Goal: Transaction & Acquisition: Purchase product/service

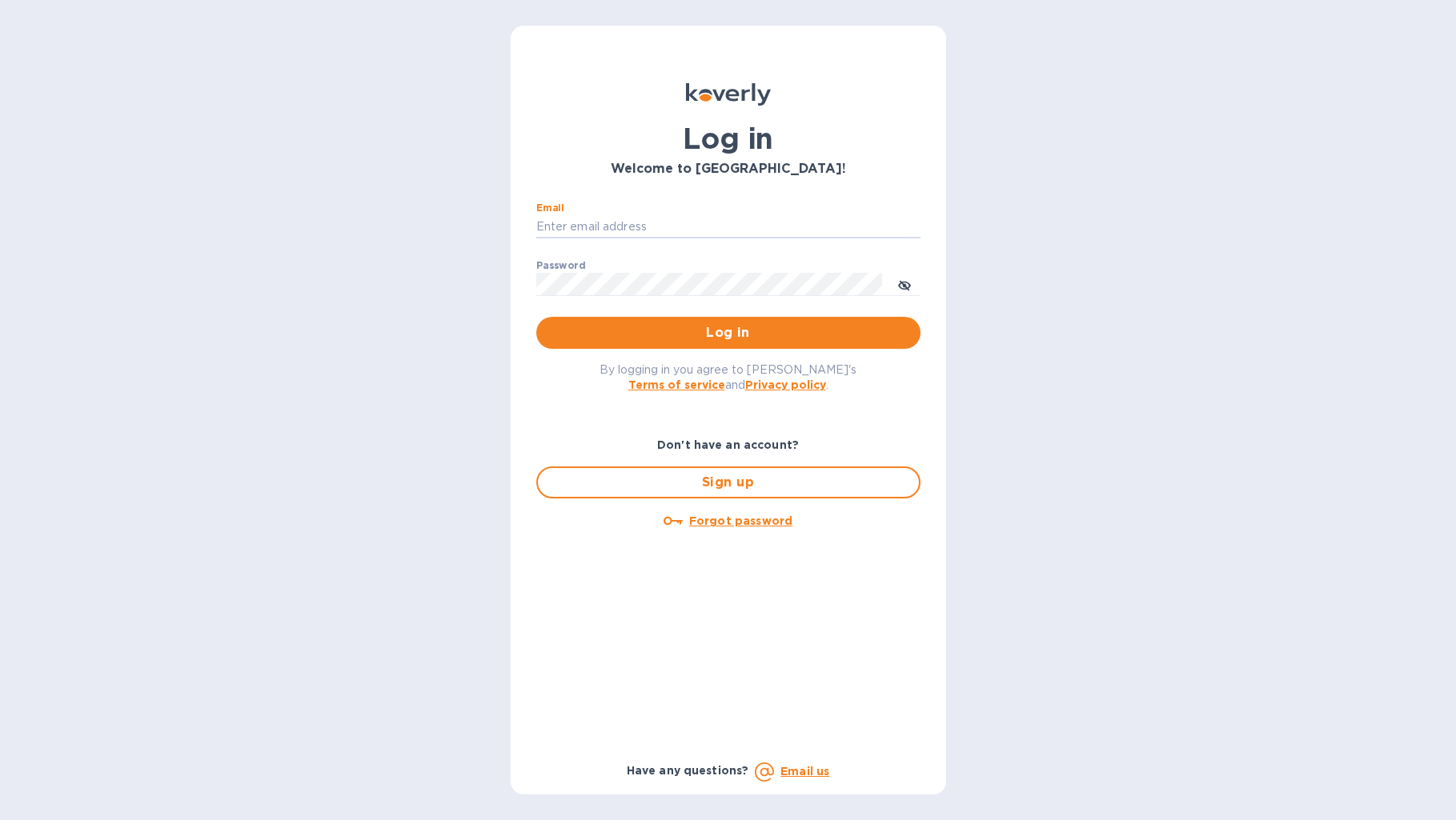
type input "[EMAIL_ADDRESS][DOMAIN_NAME]"
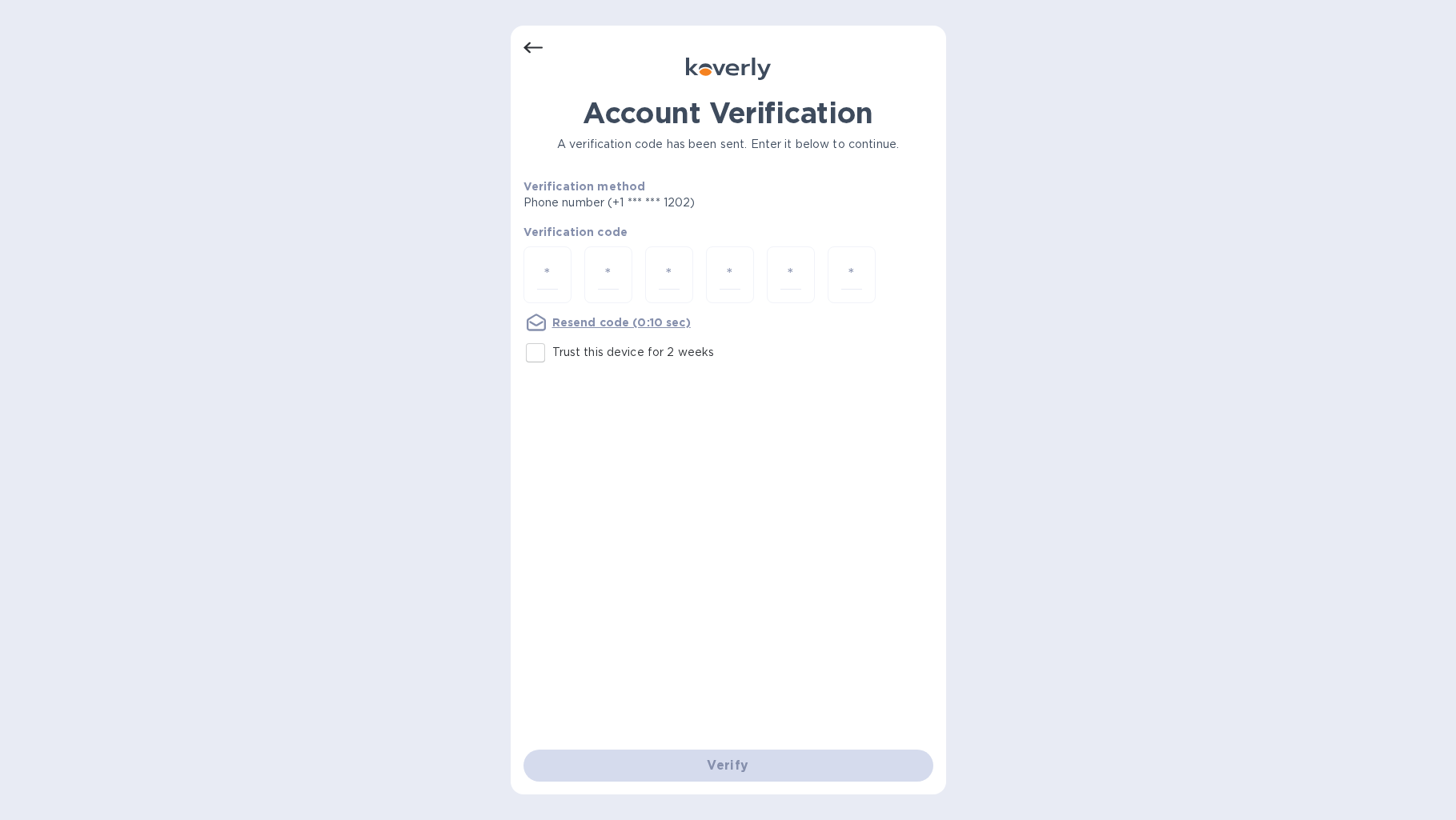
click at [527, 353] on input "Trust this device for 2 weeks" at bounding box center [535, 353] width 34 height 34
checkbox input "true"
click at [554, 278] on input "number" at bounding box center [547, 274] width 21 height 29
type input "3"
type input "5"
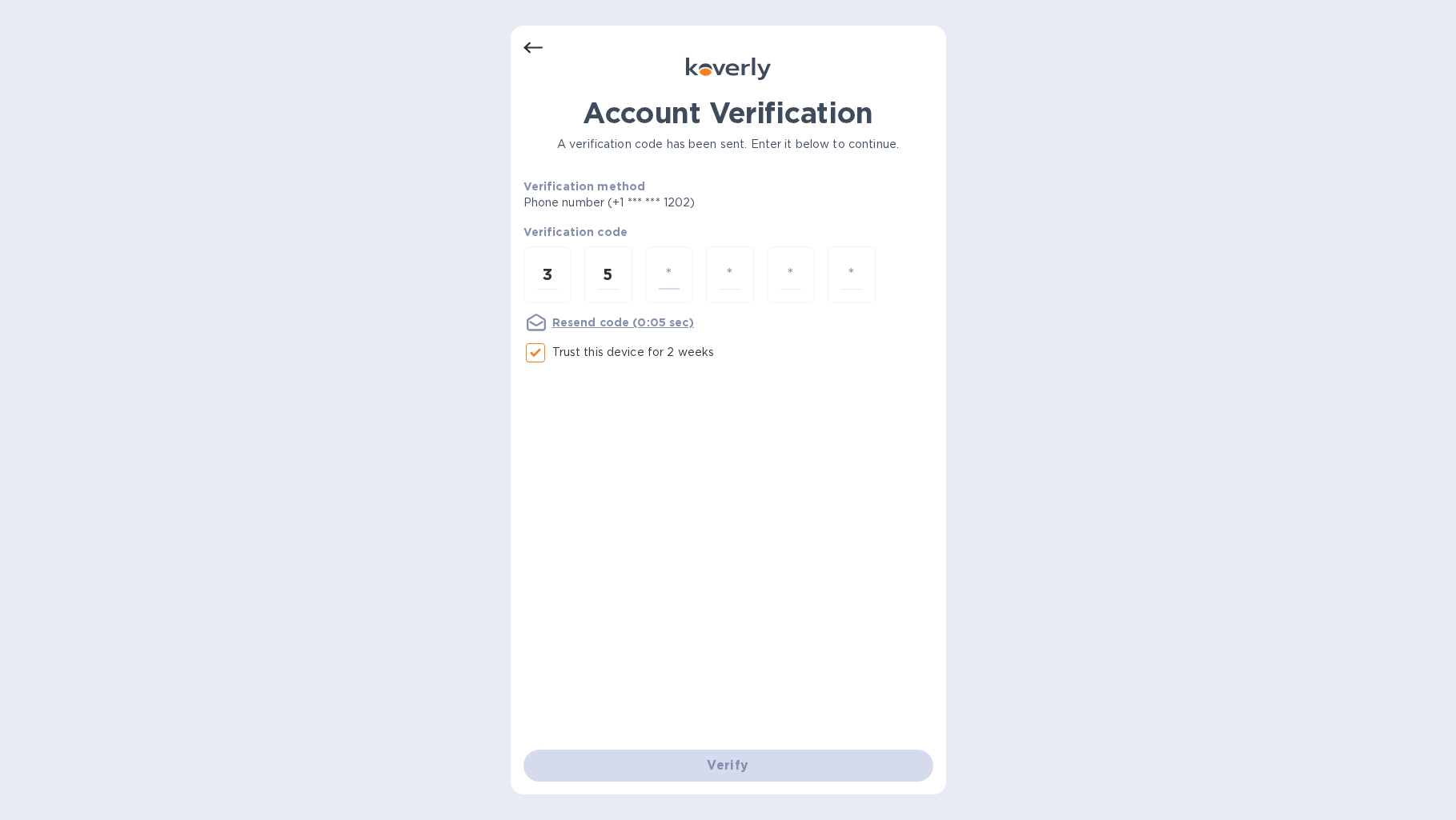
type input "0"
type input "8"
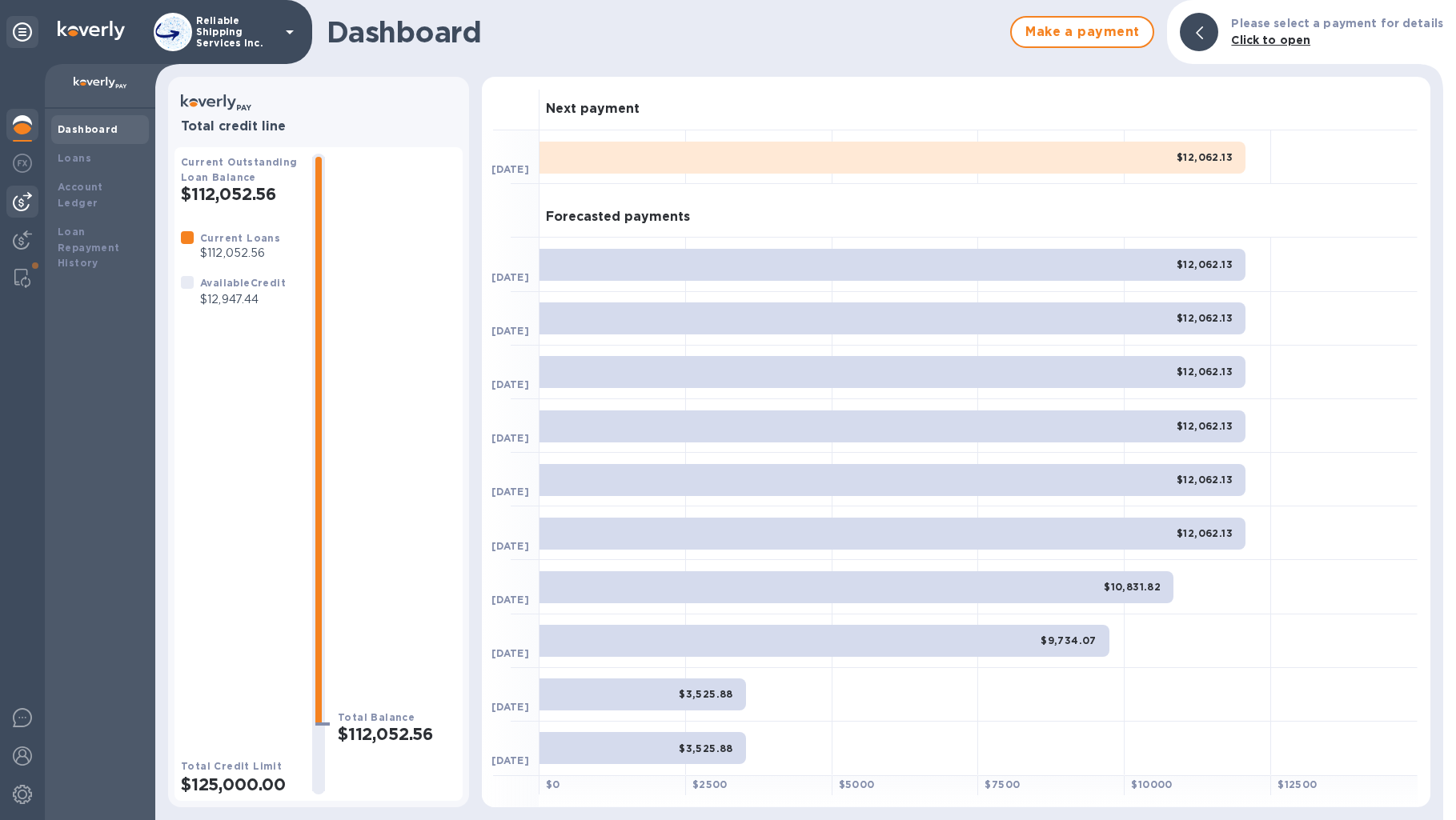
click at [26, 204] on img at bounding box center [22, 201] width 19 height 19
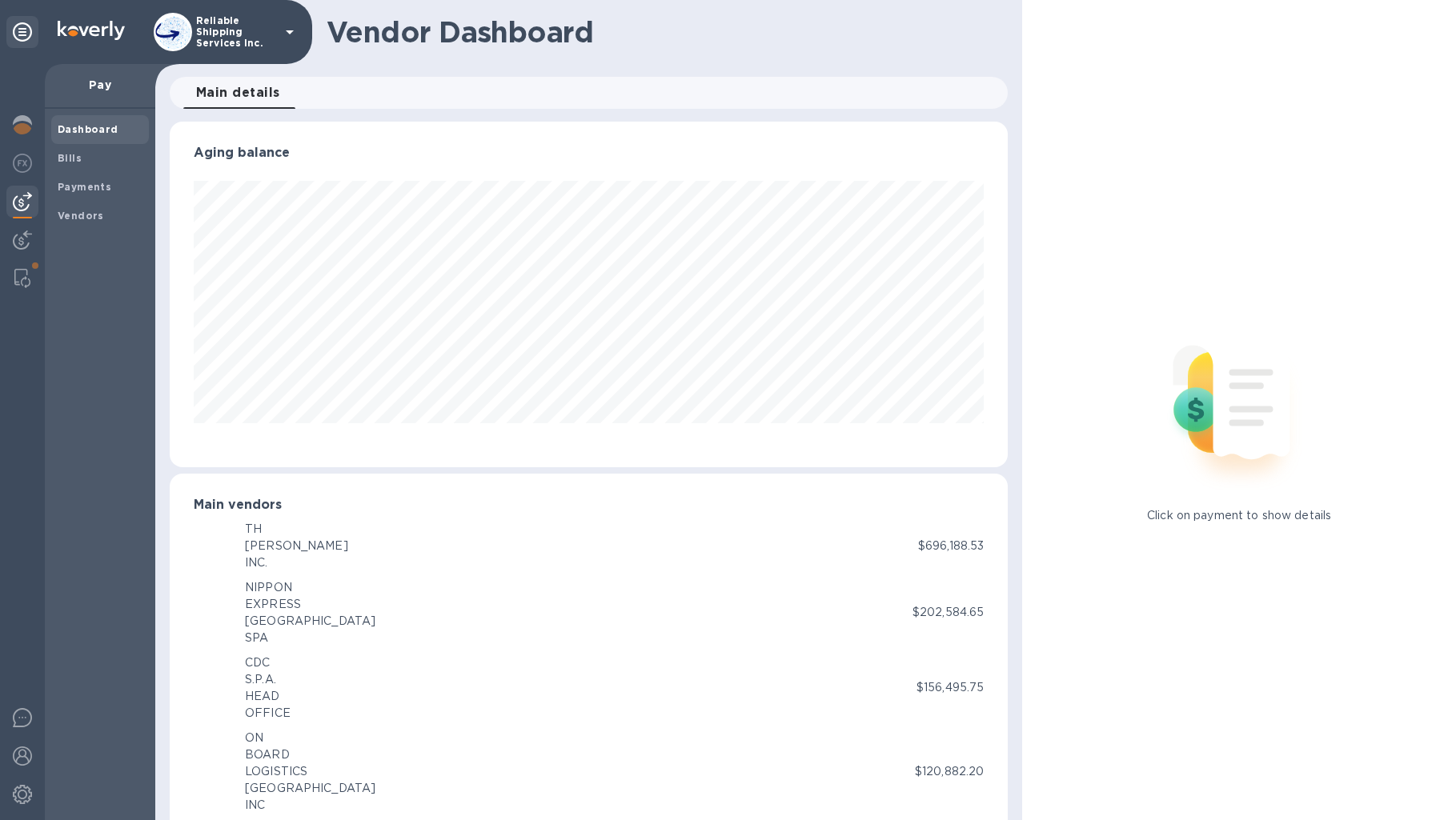
scroll to position [799866, 799632]
click at [67, 168] on div "Bills" at bounding box center [100, 158] width 97 height 29
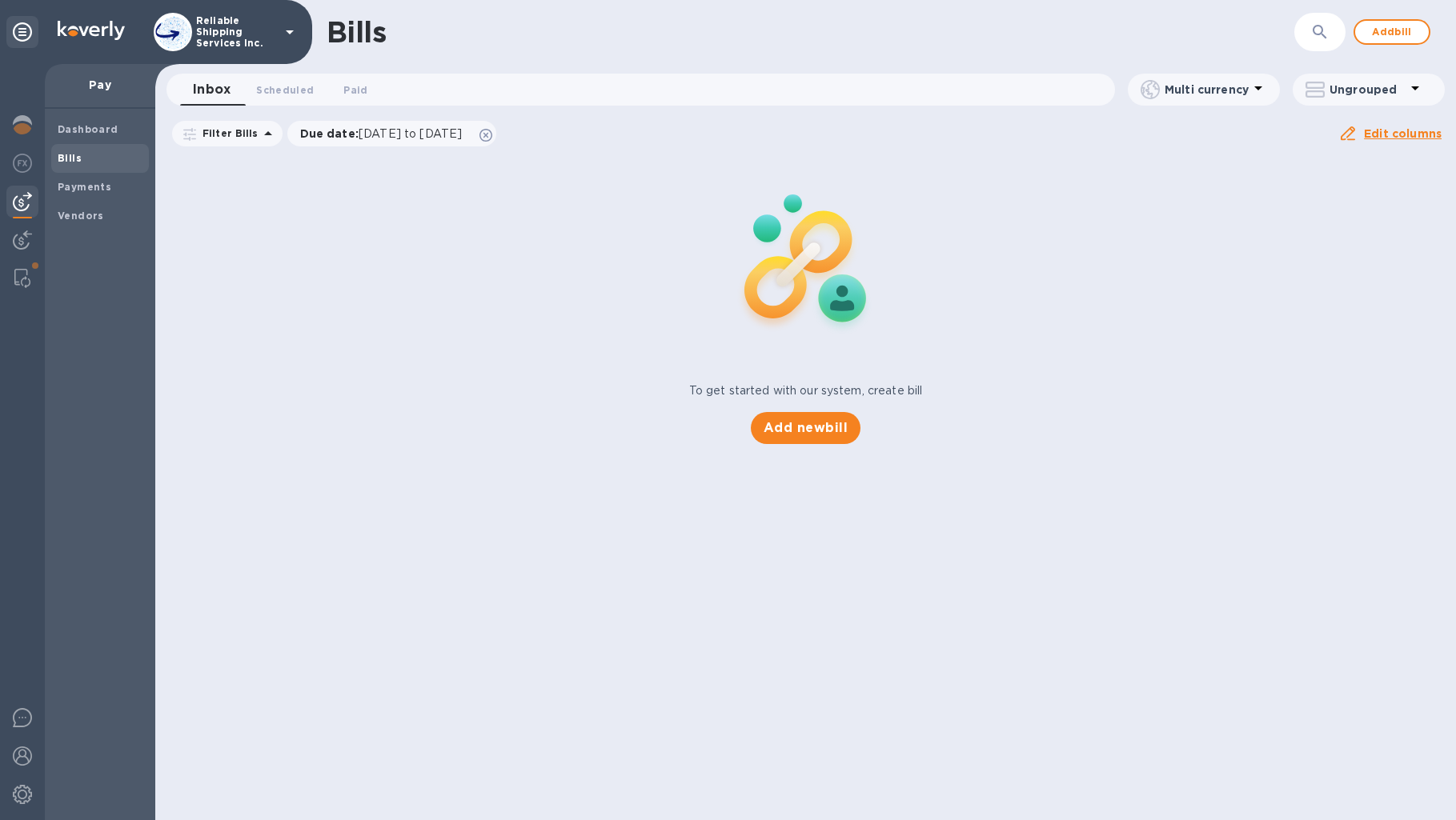
click at [1319, 34] on icon "button" at bounding box center [1319, 32] width 19 height 19
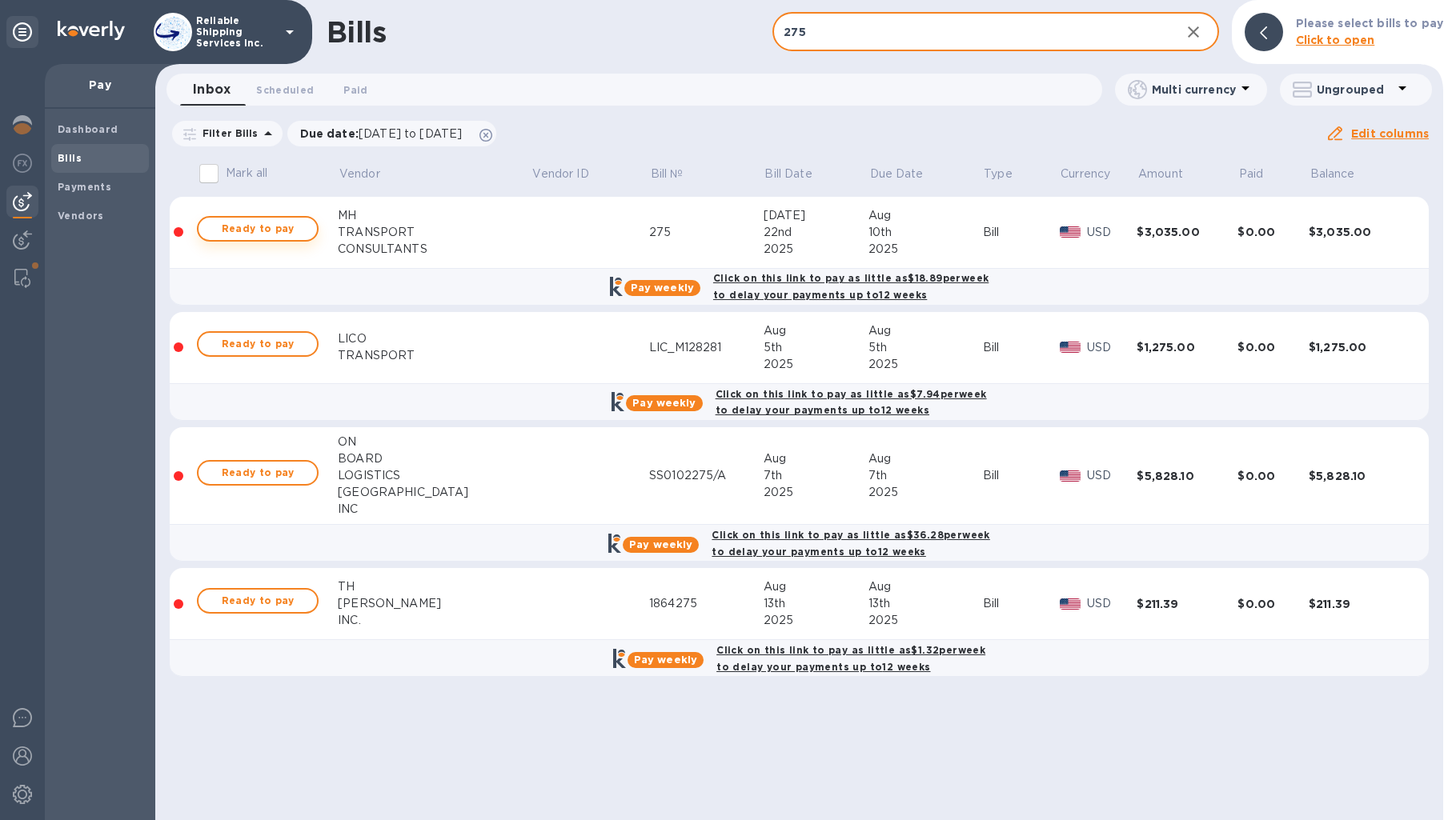
type input "275"
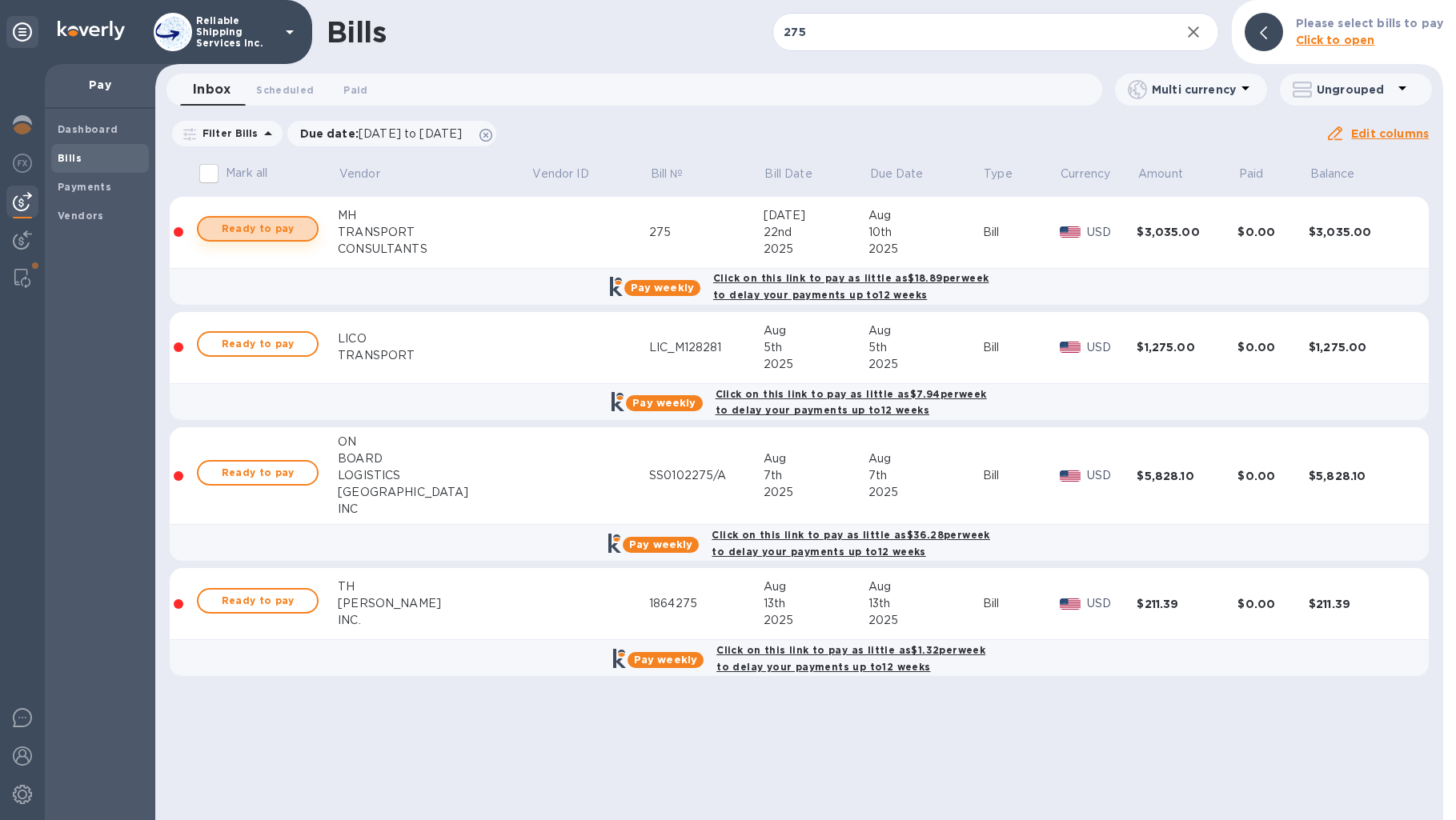
click at [278, 231] on span "Ready to pay" at bounding box center [257, 229] width 93 height 19
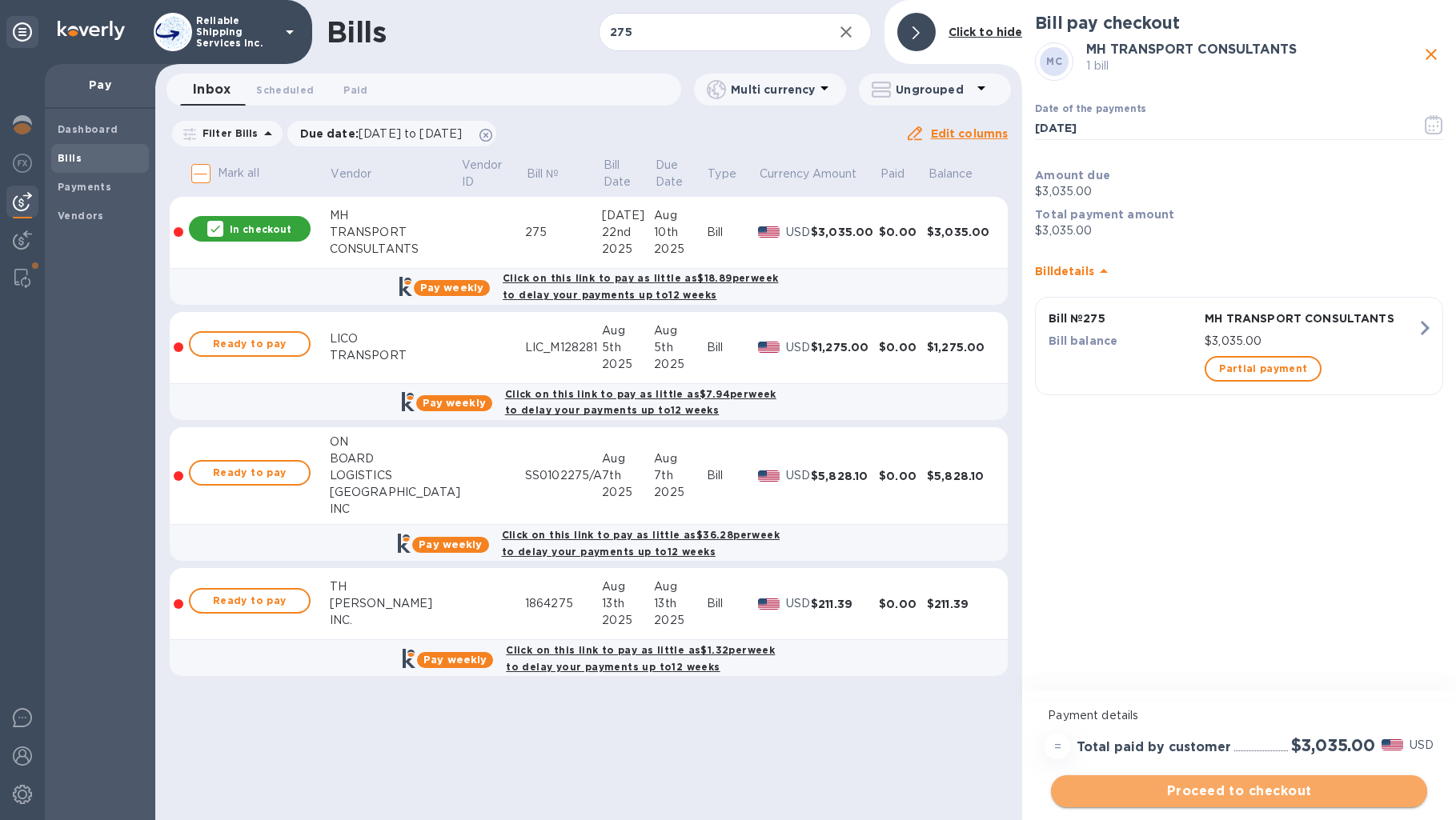
click at [1205, 795] on span "Proceed to checkout" at bounding box center [1239, 791] width 351 height 19
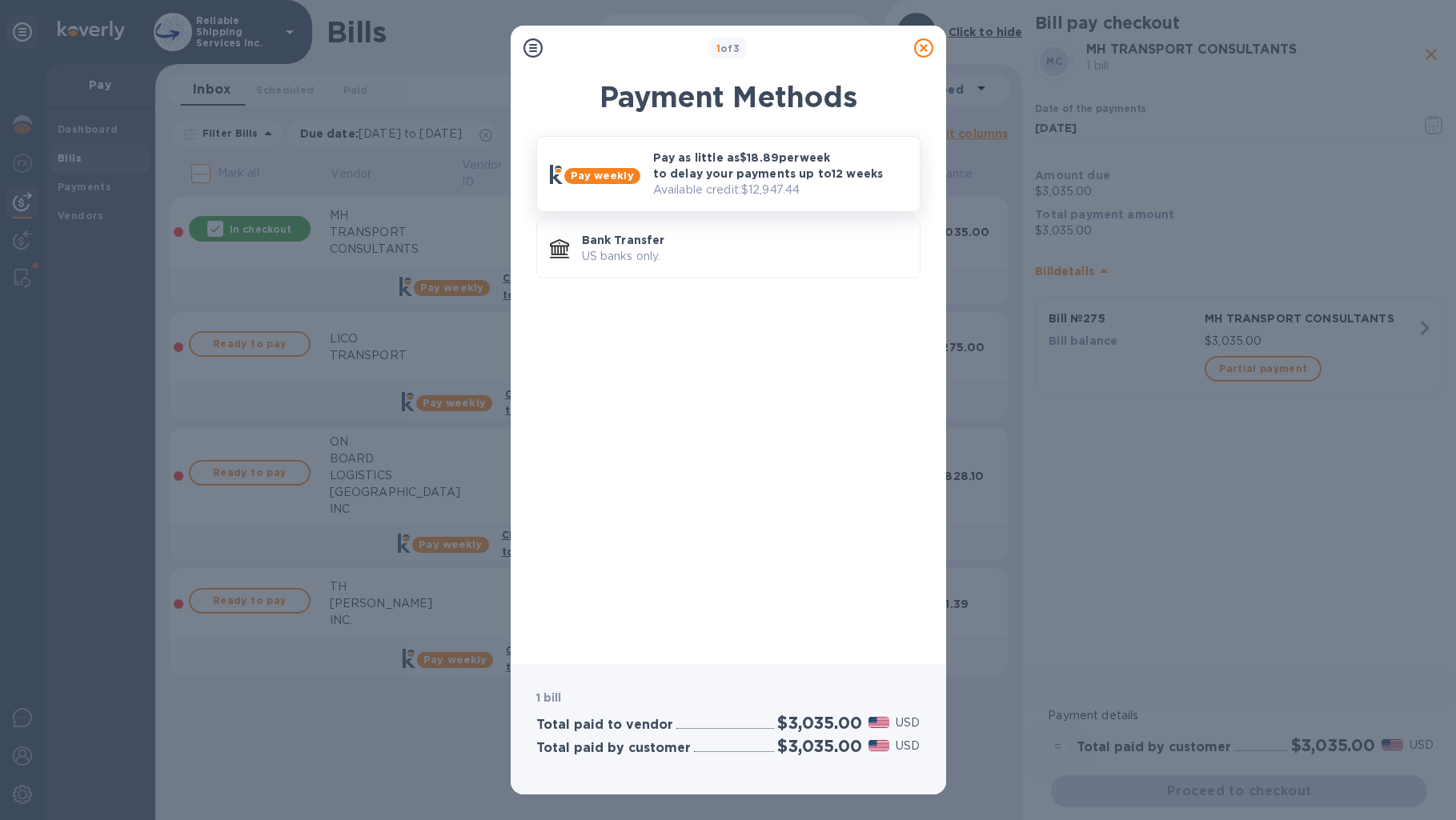
click at [751, 193] on p "Available credit: $12,947.44" at bounding box center [780, 190] width 254 height 17
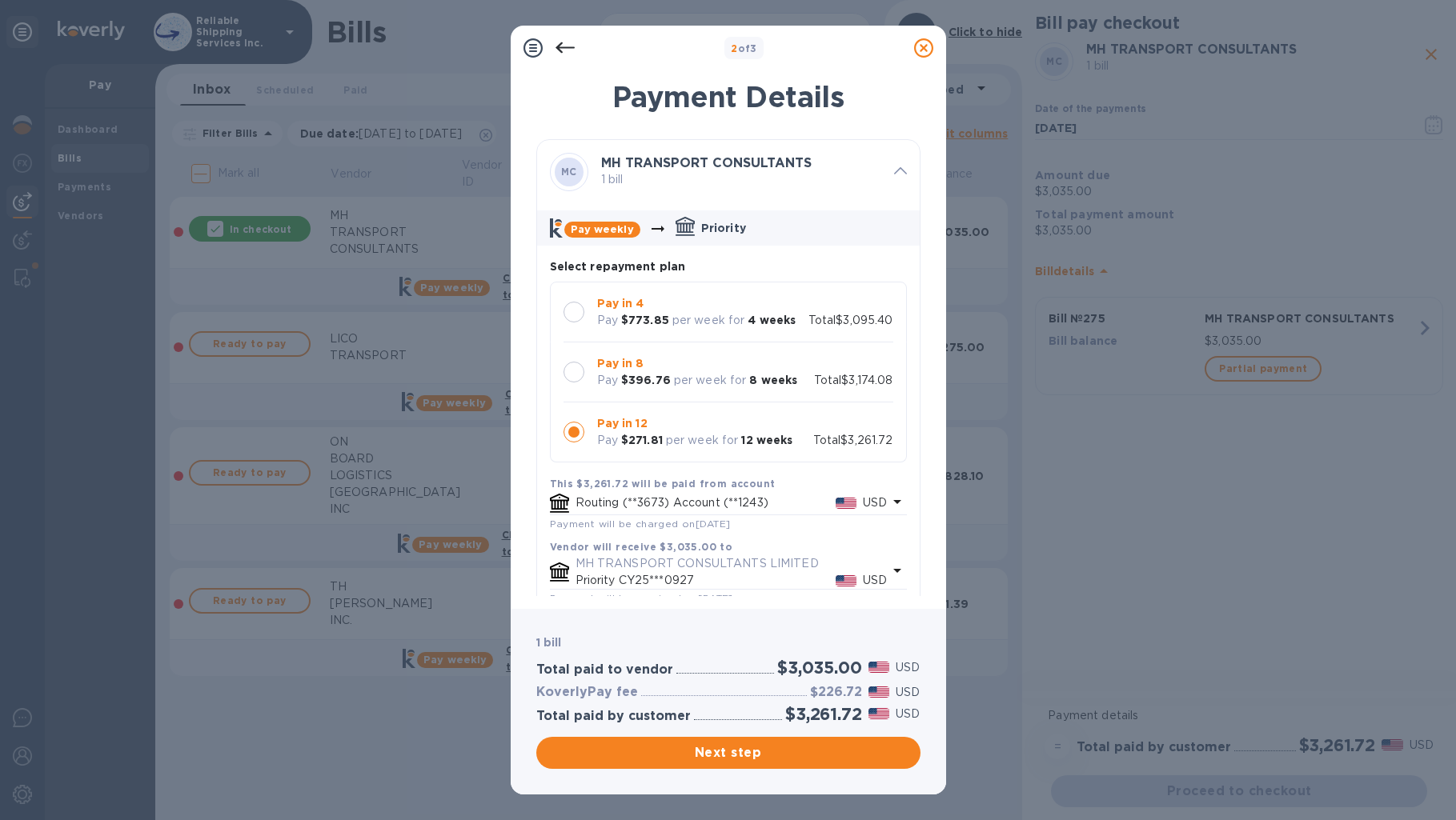
click at [616, 304] on b "Pay in 4" at bounding box center [621, 303] width 47 height 13
click at [597, 371] on p "Pay in 8" at bounding box center [698, 364] width 201 height 17
click at [596, 293] on div "Pay in 4 Pay $773.85 per week for 4 weeks" at bounding box center [696, 312] width 212 height 46
click at [622, 360] on b "Pay in 8" at bounding box center [621, 363] width 47 height 13
click at [623, 316] on b "$773.85" at bounding box center [645, 319] width 48 height 13
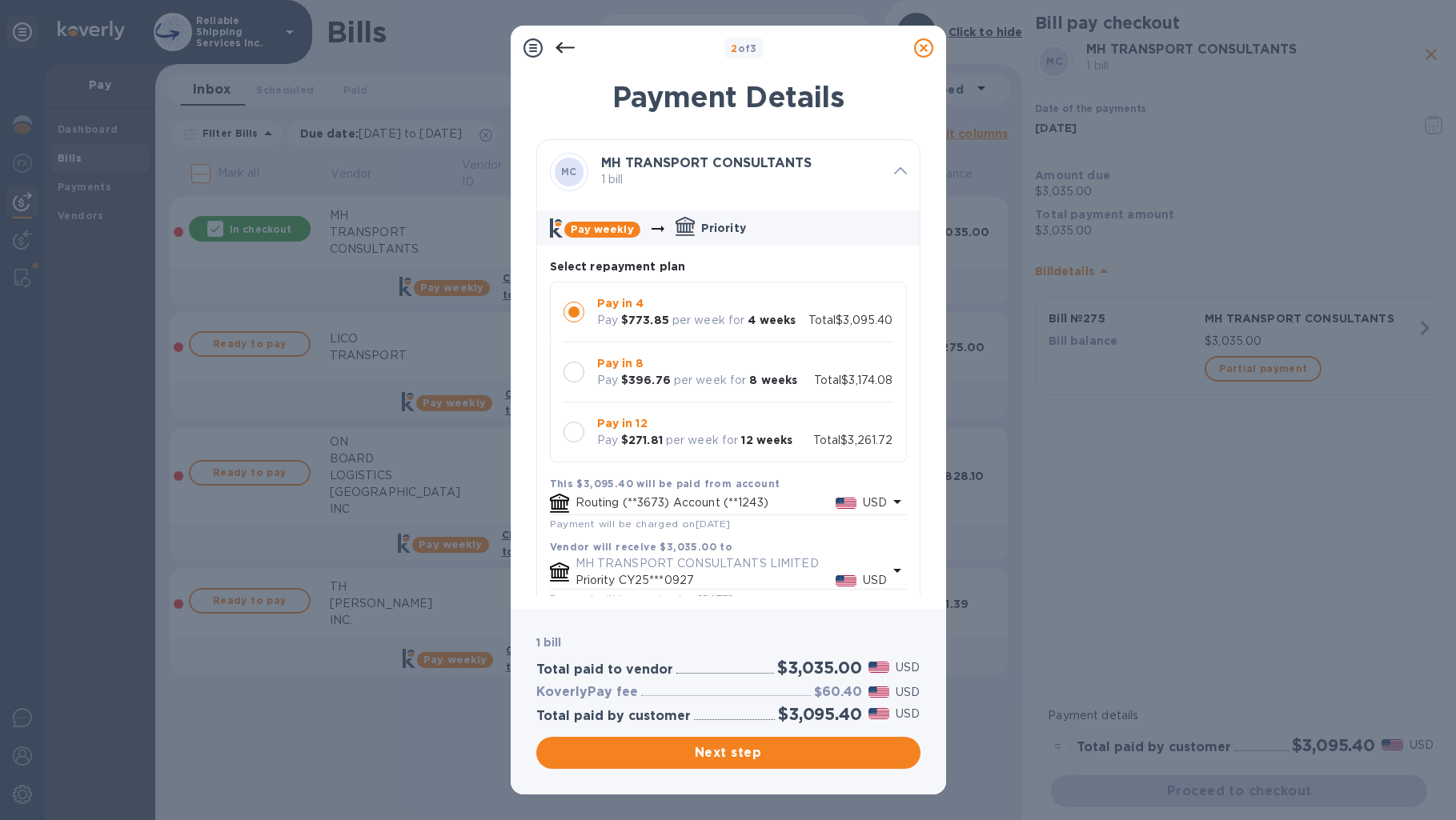
click at [580, 366] on div at bounding box center [574, 371] width 21 height 21
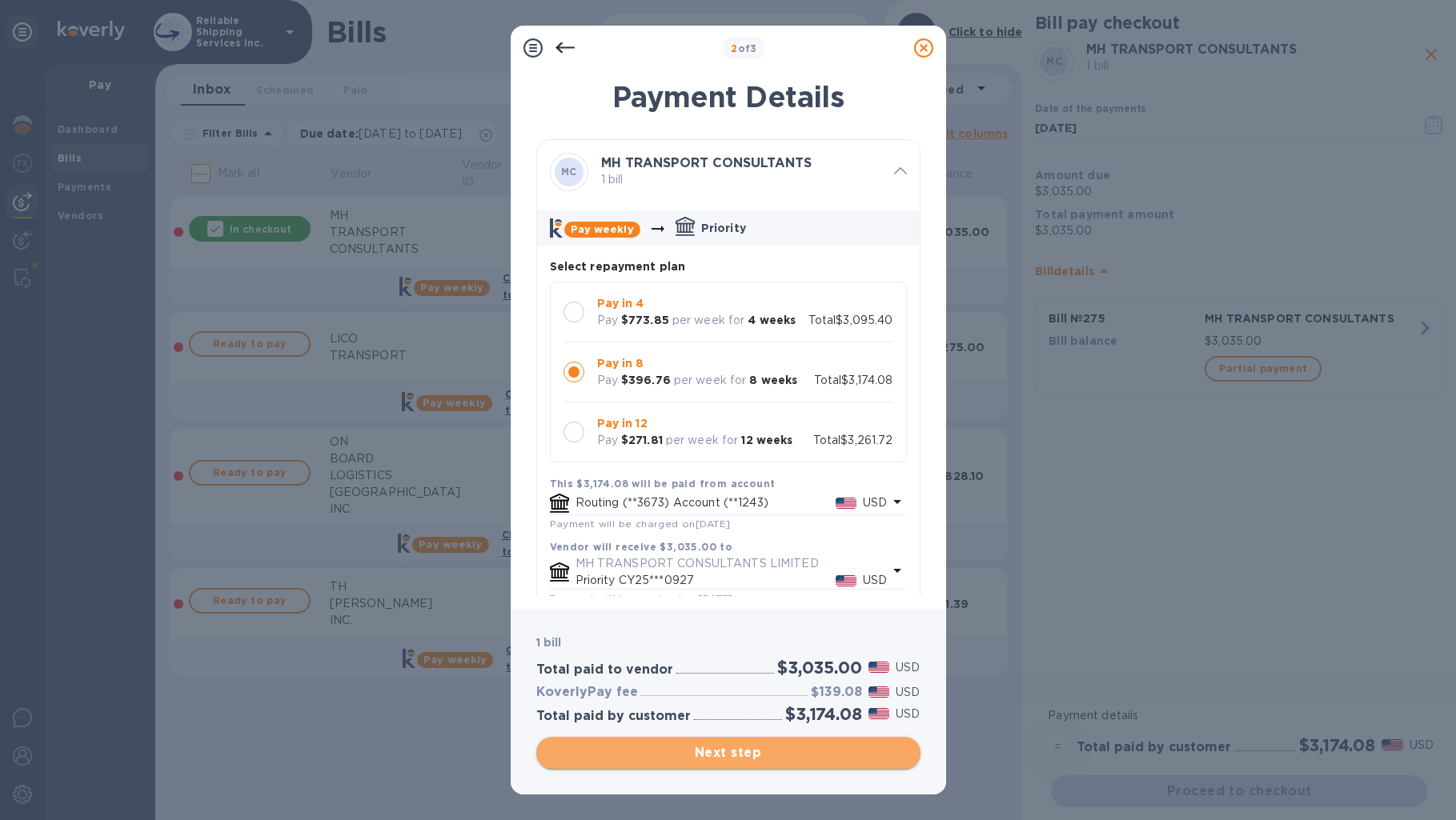
click at [829, 767] on button "Next step" at bounding box center [728, 753] width 384 height 32
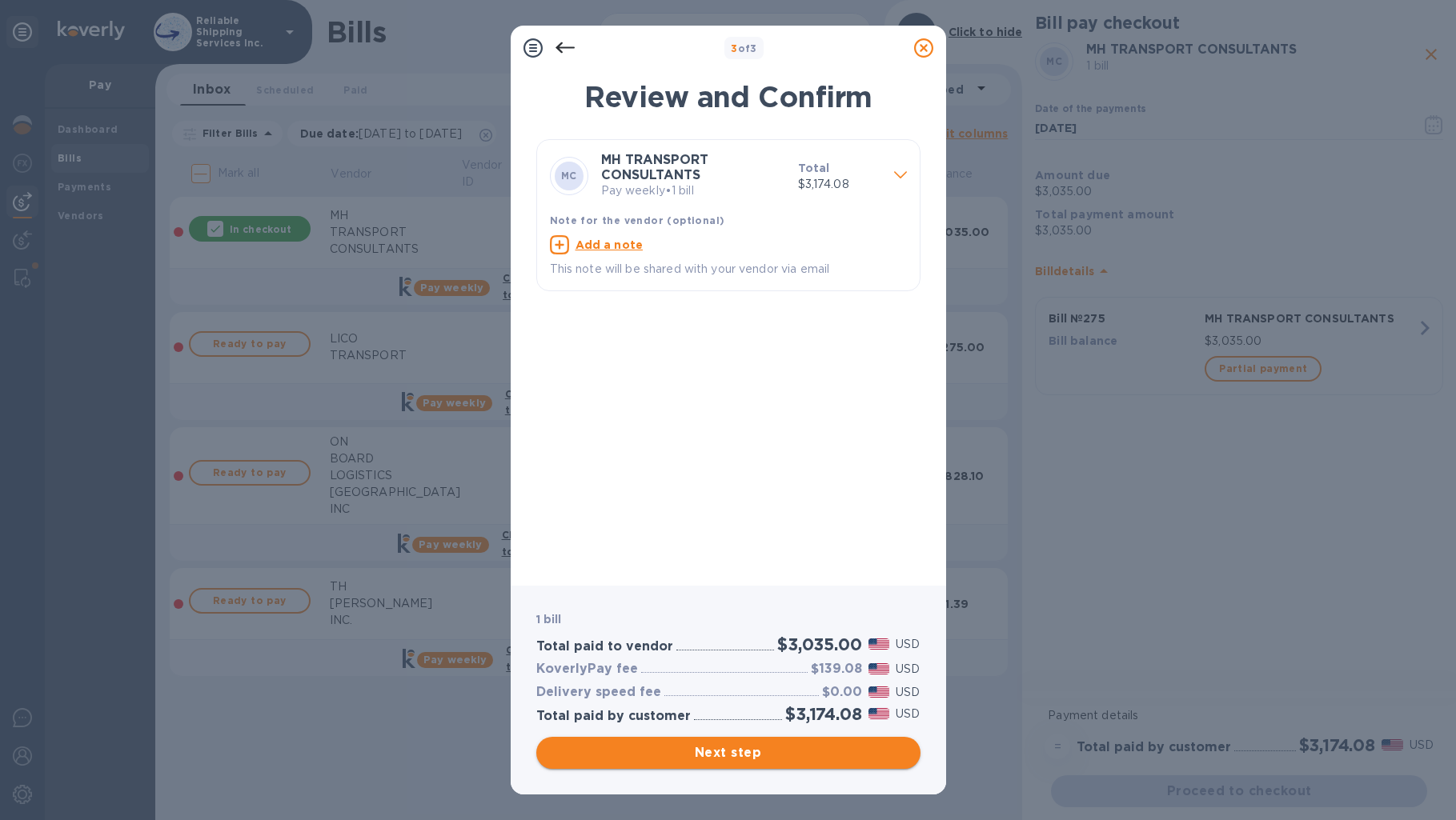
click at [795, 750] on span "Next step" at bounding box center [729, 753] width 359 height 19
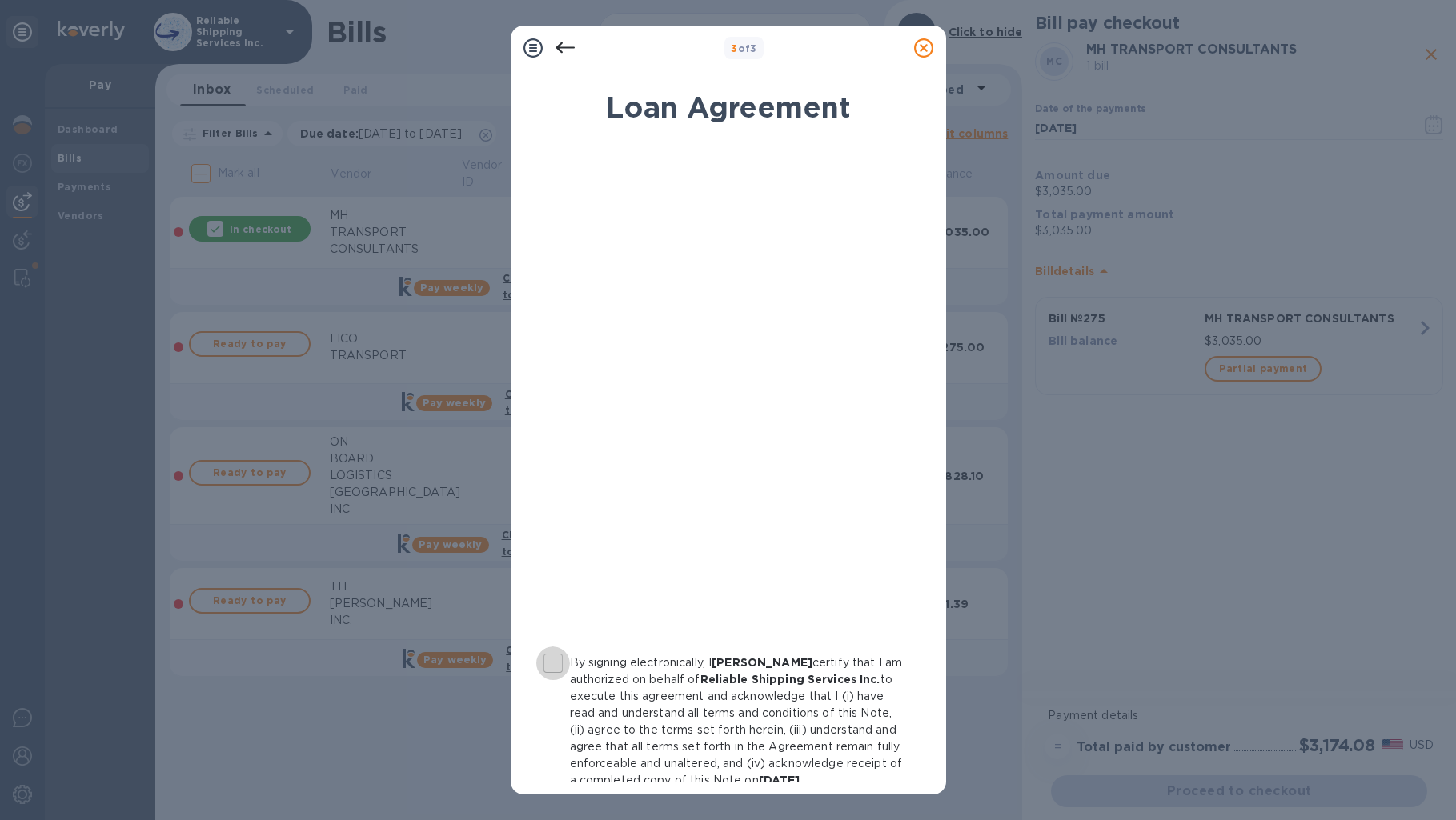
click at [570, 672] on label "By signing electronically, I [PERSON_NAME] certify that I am authorized on beha…" at bounding box center [719, 722] width 367 height 134
click at [570, 672] on input "By signing electronically, I [PERSON_NAME] certify that I am authorized on beha…" at bounding box center [553, 663] width 34 height 34
checkbox input "true"
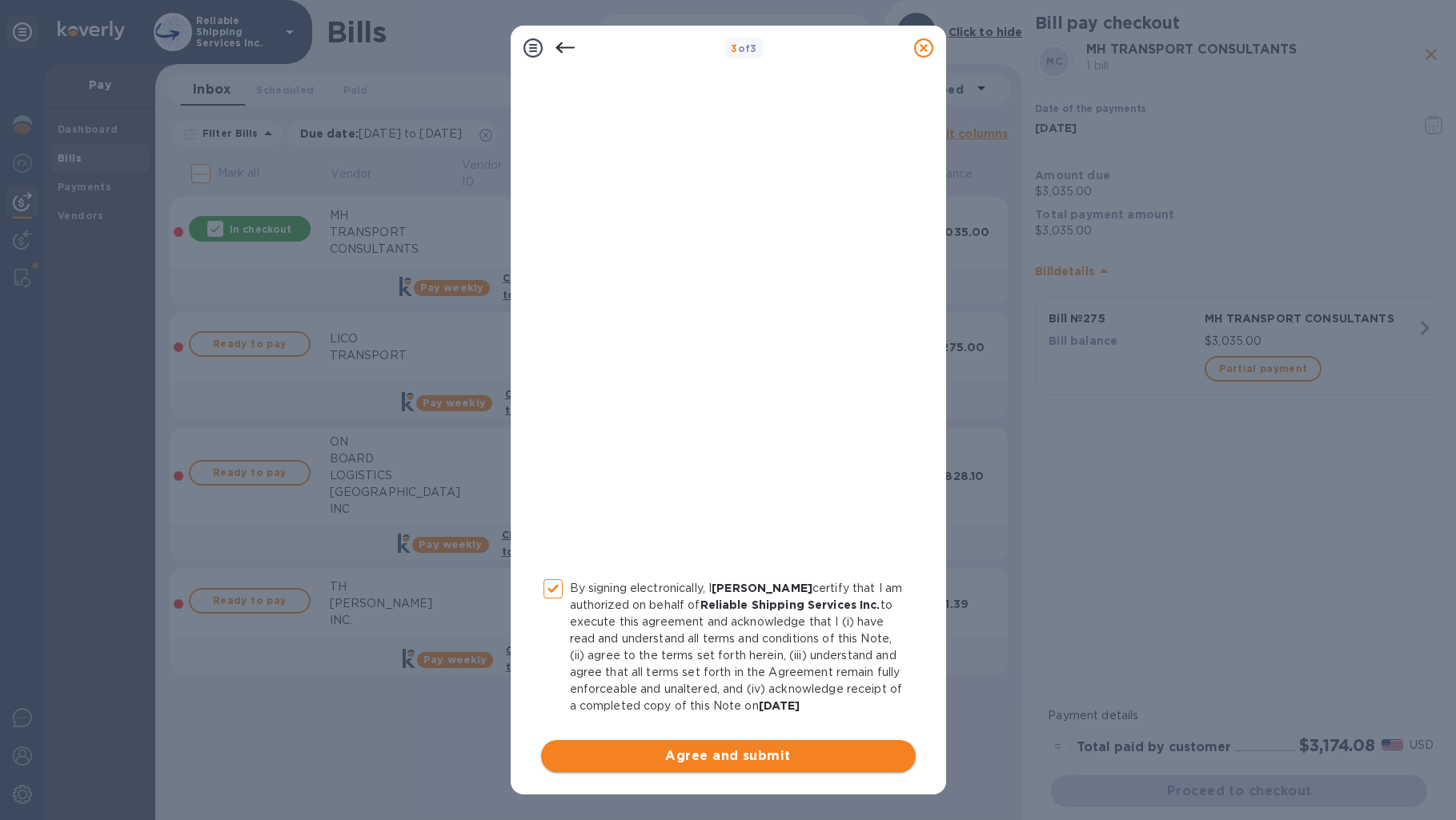
click at [803, 766] on button "Agree and submit" at bounding box center [728, 756] width 375 height 32
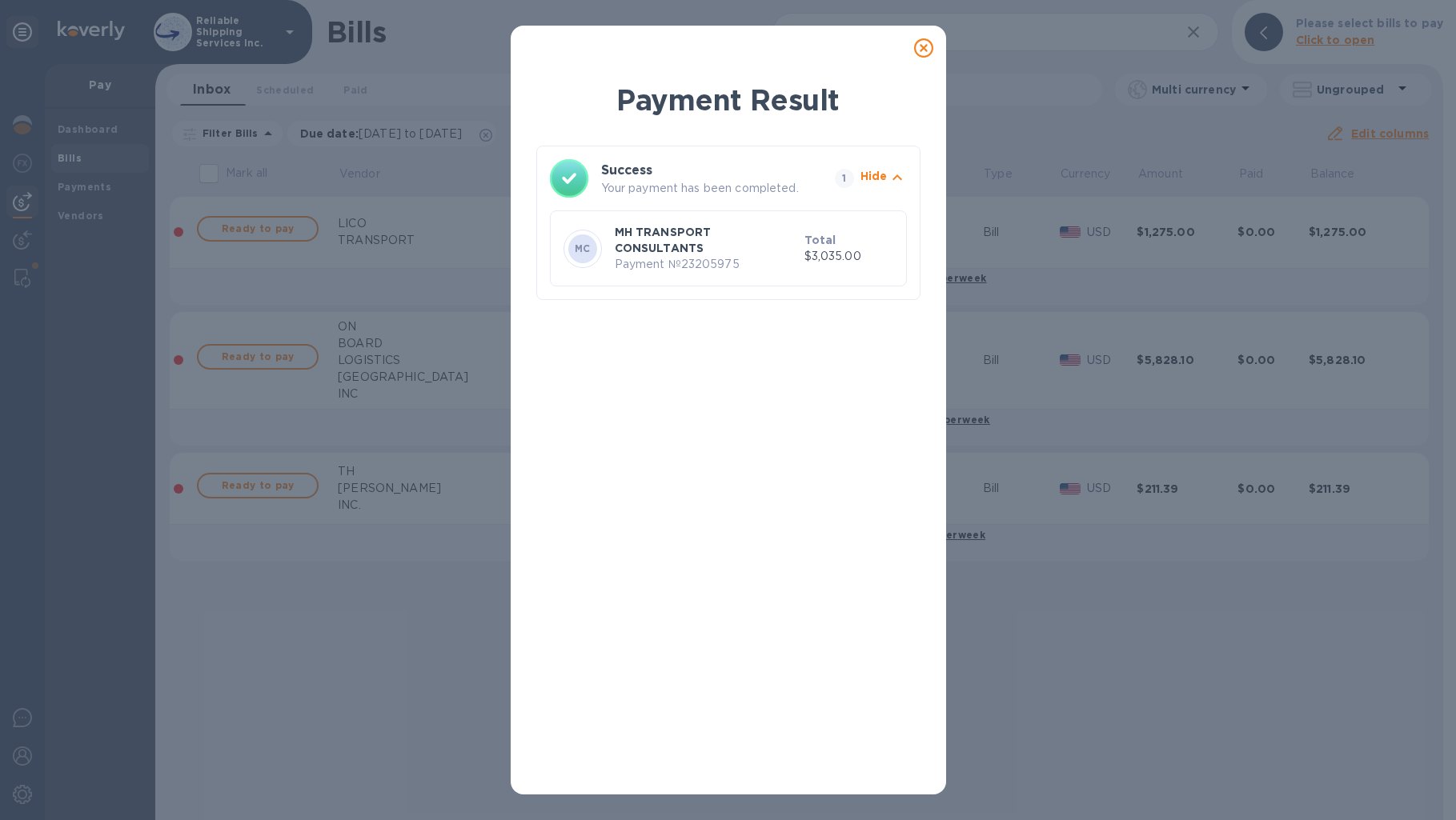
click at [926, 46] on icon at bounding box center [923, 48] width 19 height 19
